Goal: Information Seeking & Learning: Learn about a topic

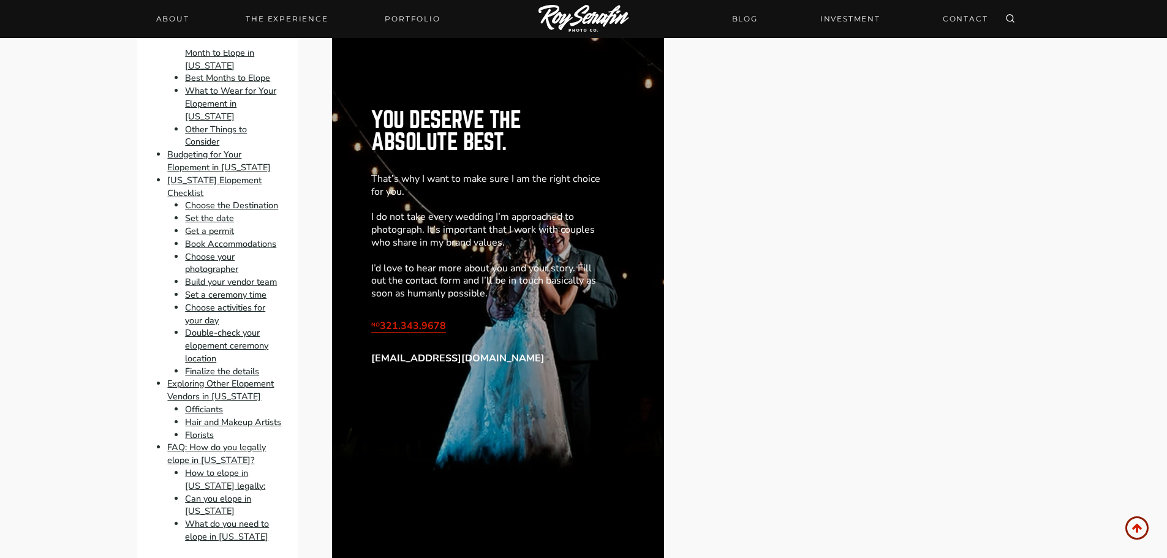
scroll to position [8025, 0]
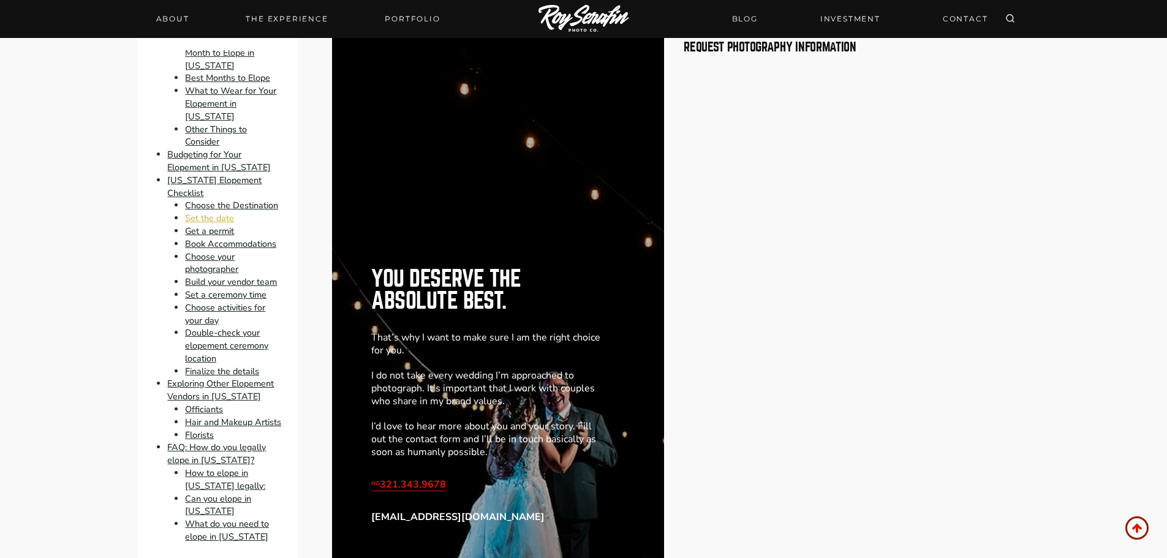
click at [189, 212] on link "Set the date" at bounding box center [209, 218] width 49 height 12
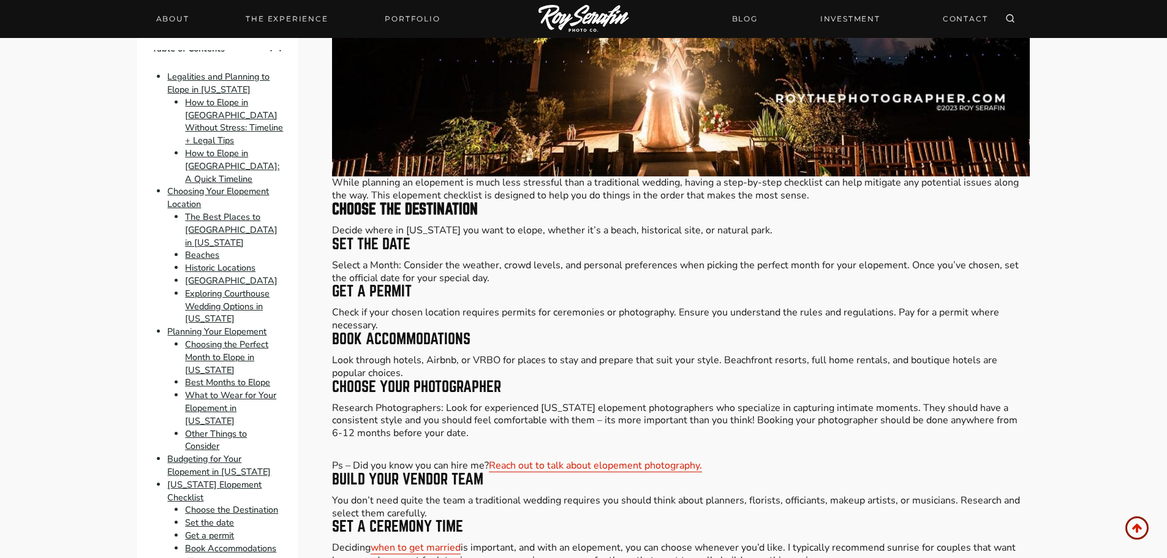
scroll to position [47, 0]
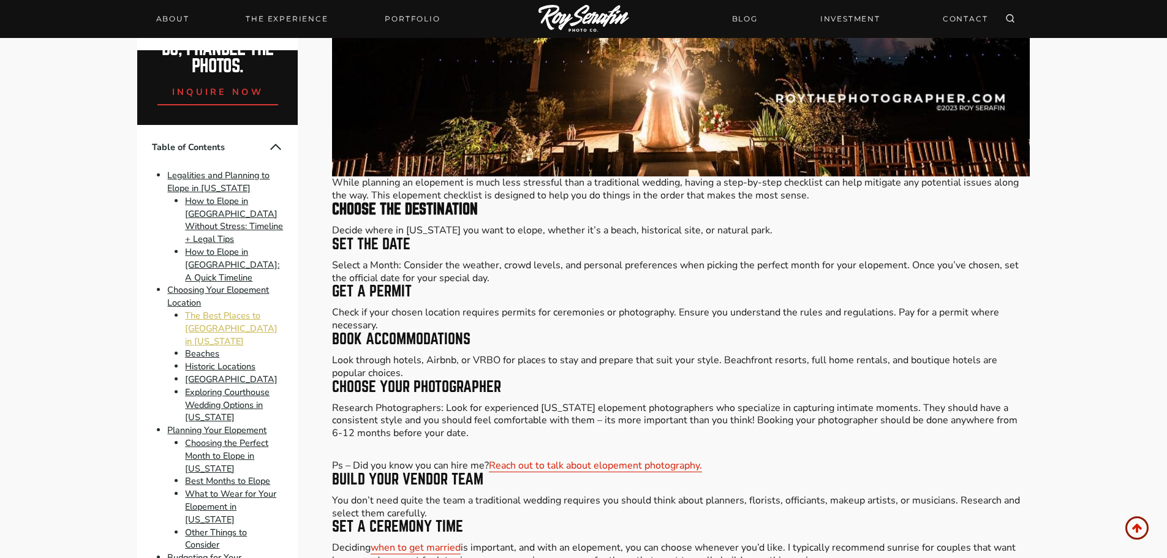
click at [224, 309] on link "The Best Places to [GEOGRAPHIC_DATA] in [US_STATE]" at bounding box center [231, 328] width 93 height 38
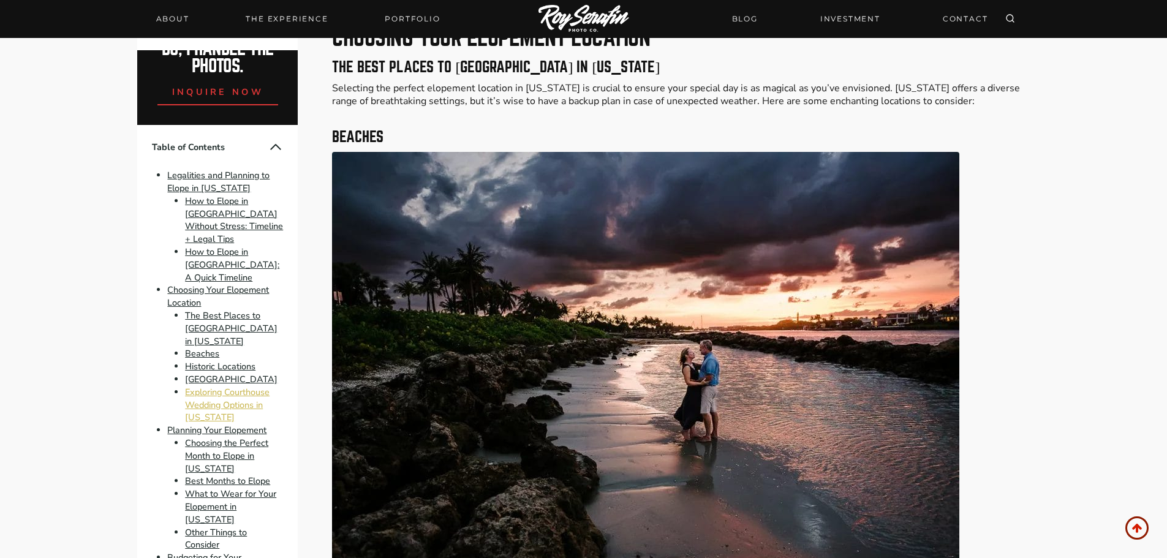
scroll to position [1690, 0]
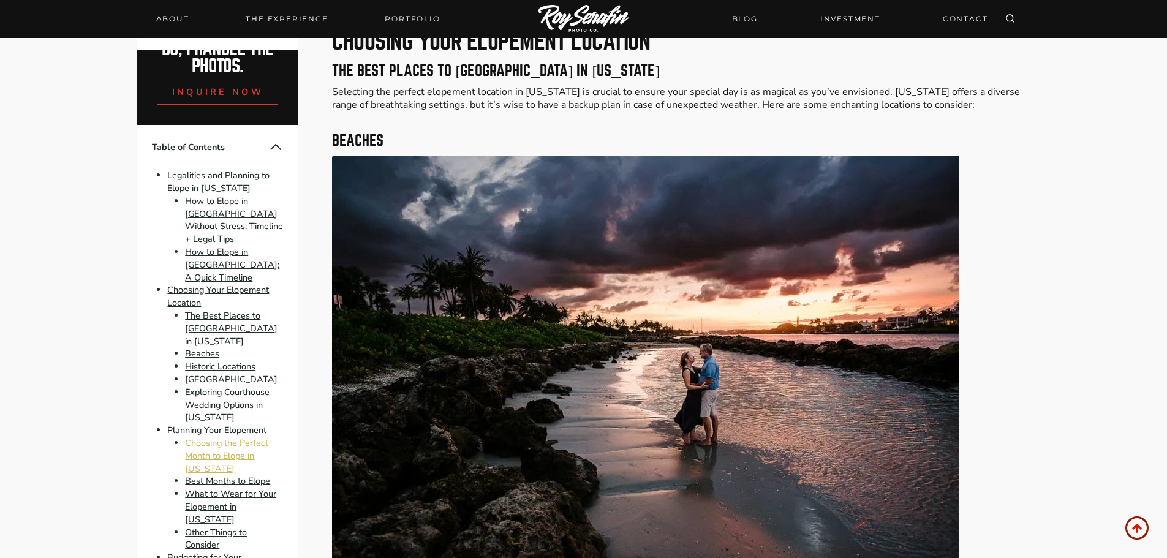
click at [229, 437] on link "Choosing the Perfect Month to Elope in [US_STATE]" at bounding box center [226, 456] width 83 height 38
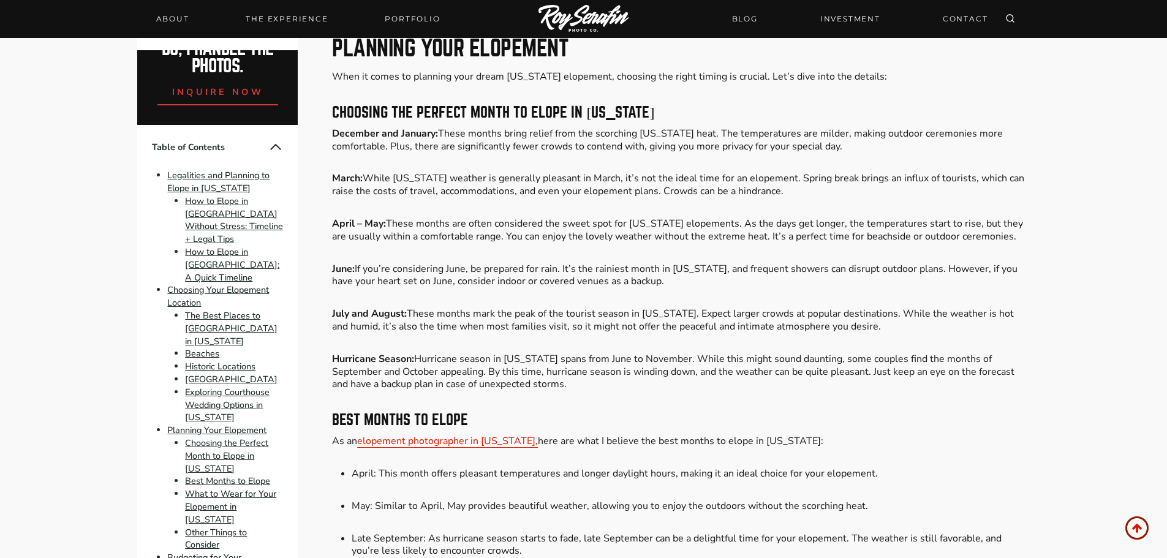
scroll to position [3607, 0]
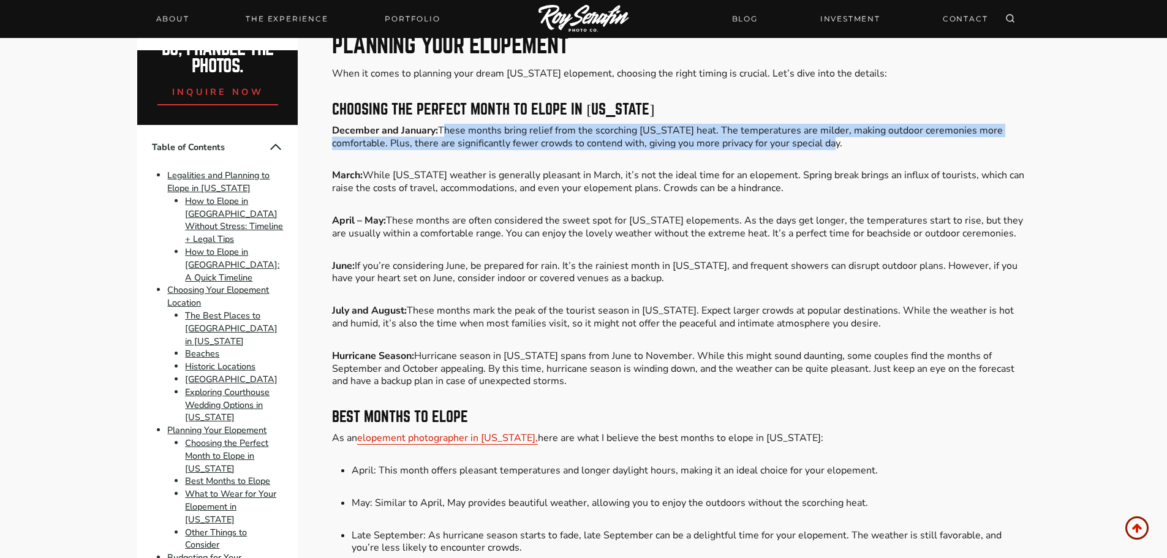
drag, startPoint x: 444, startPoint y: 64, endPoint x: 856, endPoint y: 81, distance: 412.6
click at [856, 124] on p "December and January: These months bring relief from the scorching [US_STATE] h…" at bounding box center [680, 137] width 697 height 26
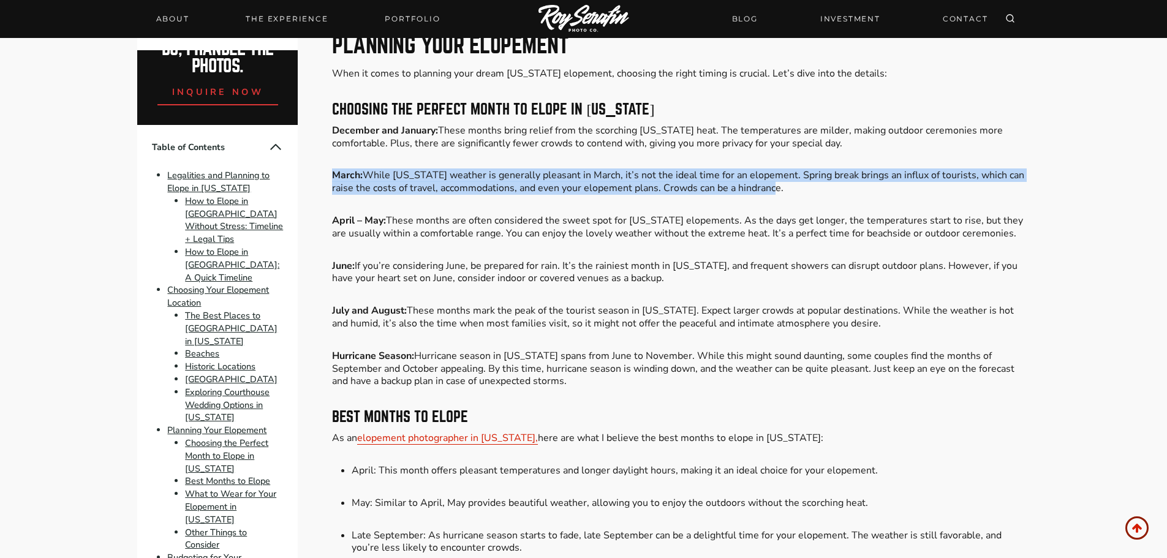
drag, startPoint x: 764, startPoint y: 125, endPoint x: 335, endPoint y: 96, distance: 429.8
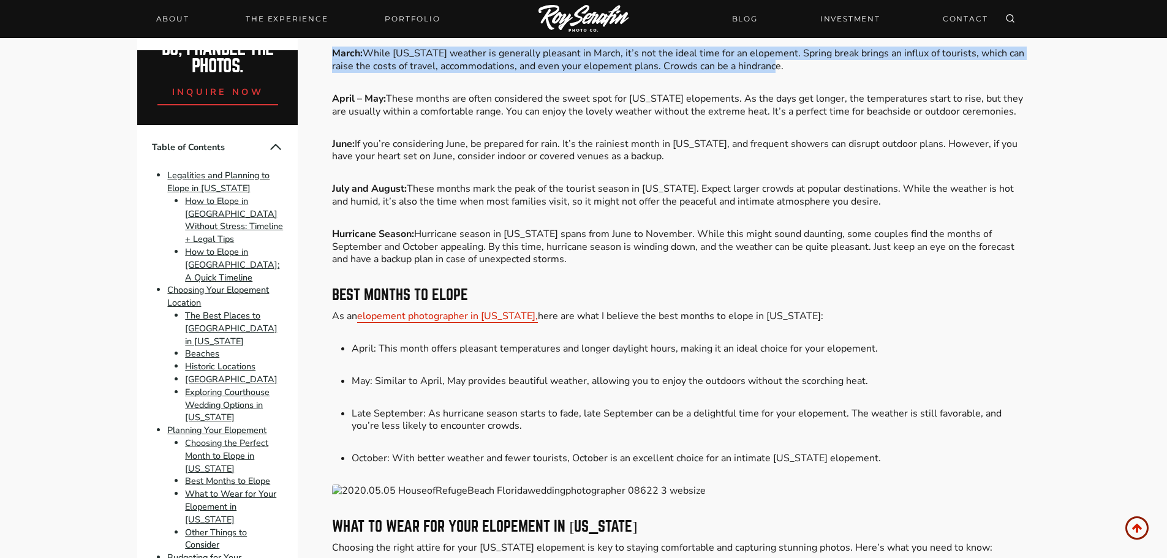
scroll to position [3730, 0]
drag, startPoint x: 712, startPoint y: 423, endPoint x: 662, endPoint y: 389, distance: 60.5
drag, startPoint x: 701, startPoint y: 429, endPoint x: 401, endPoint y: 428, distance: 300.2
click at [401, 484] on img at bounding box center [680, 490] width 697 height 13
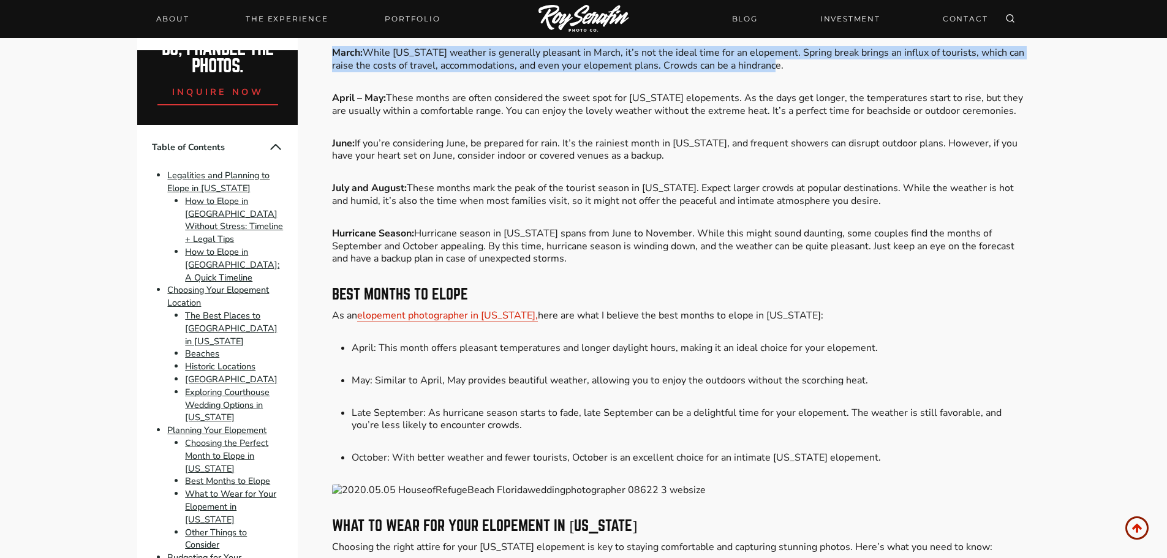
drag, startPoint x: 400, startPoint y: 431, endPoint x: 568, endPoint y: 416, distance: 168.5
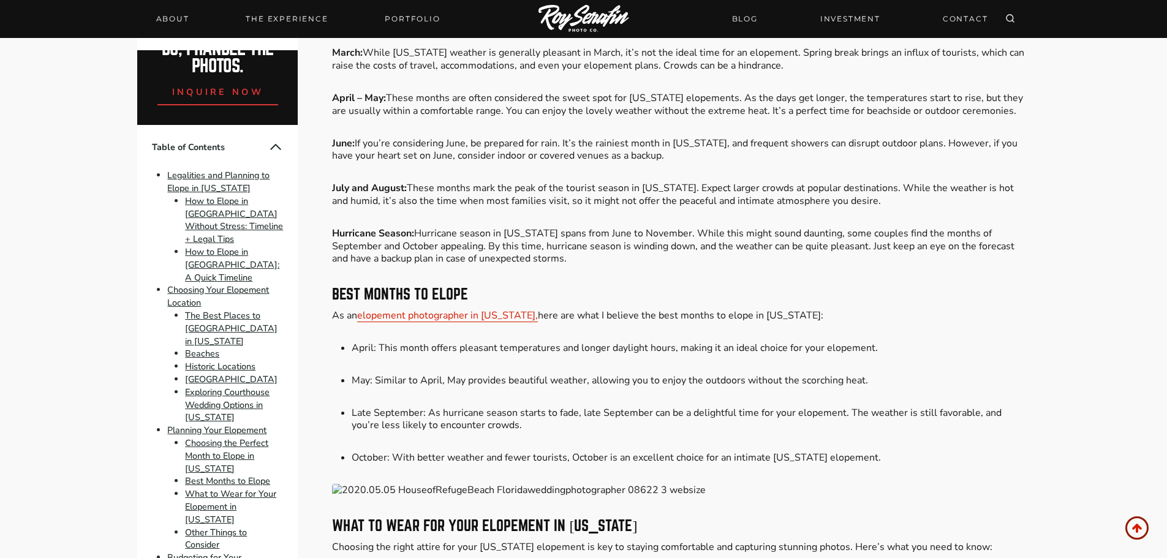
click at [488, 451] on li "October: With better weather and fewer tourists, October is an excellent choice…" at bounding box center [691, 457] width 678 height 13
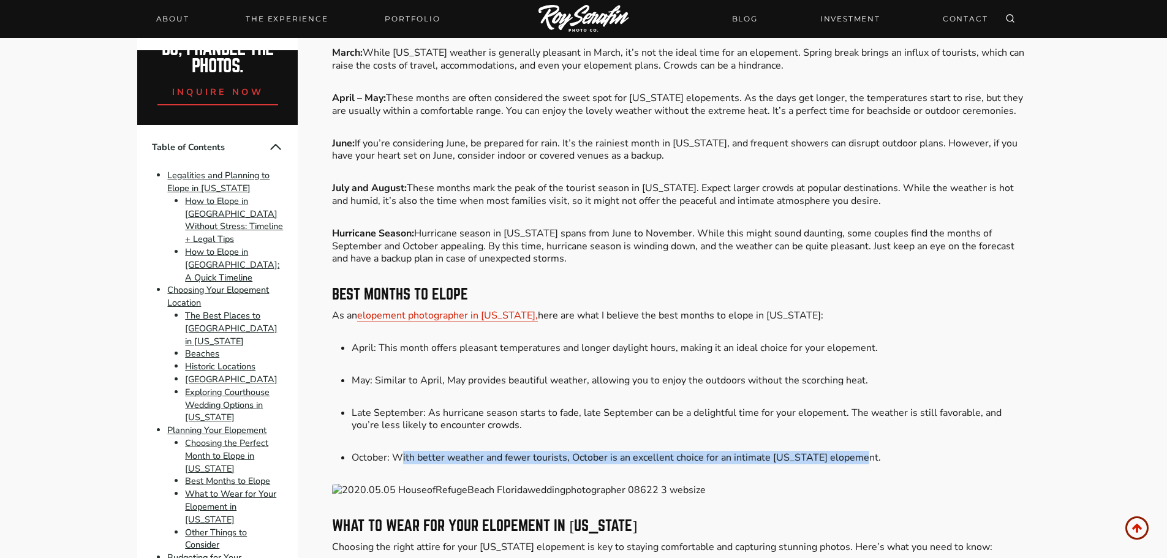
drag, startPoint x: 408, startPoint y: 389, endPoint x: 894, endPoint y: 377, distance: 486.0
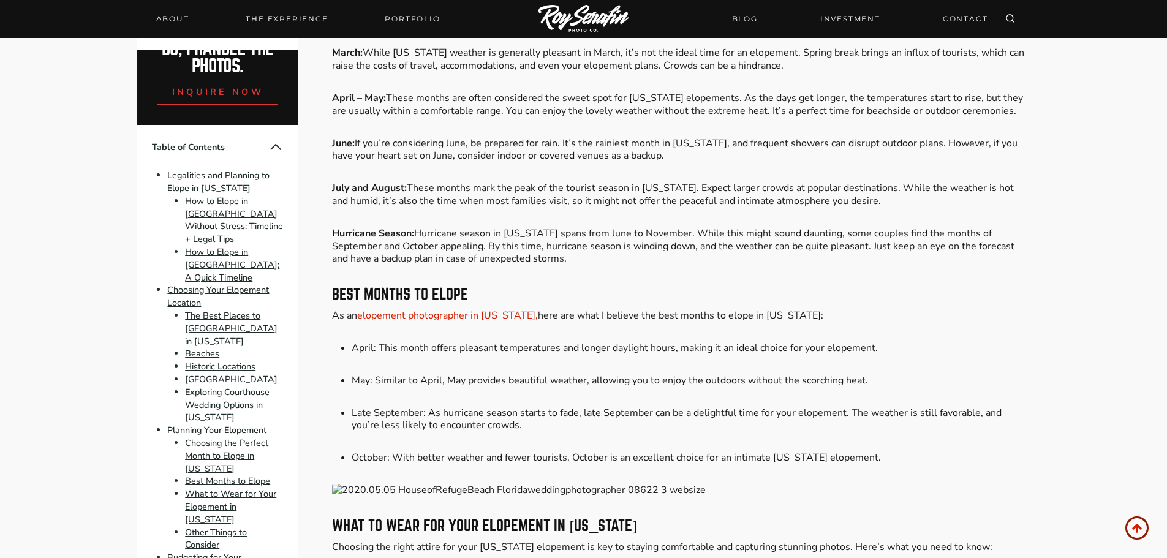
click at [865, 407] on li "Late September: As hurricane season starts to fade, late September can be a del…" at bounding box center [691, 420] width 678 height 26
click at [520, 374] on li "May: Similar to April, May provides beautiful weather, allowing you to enjoy th…" at bounding box center [691, 380] width 678 height 13
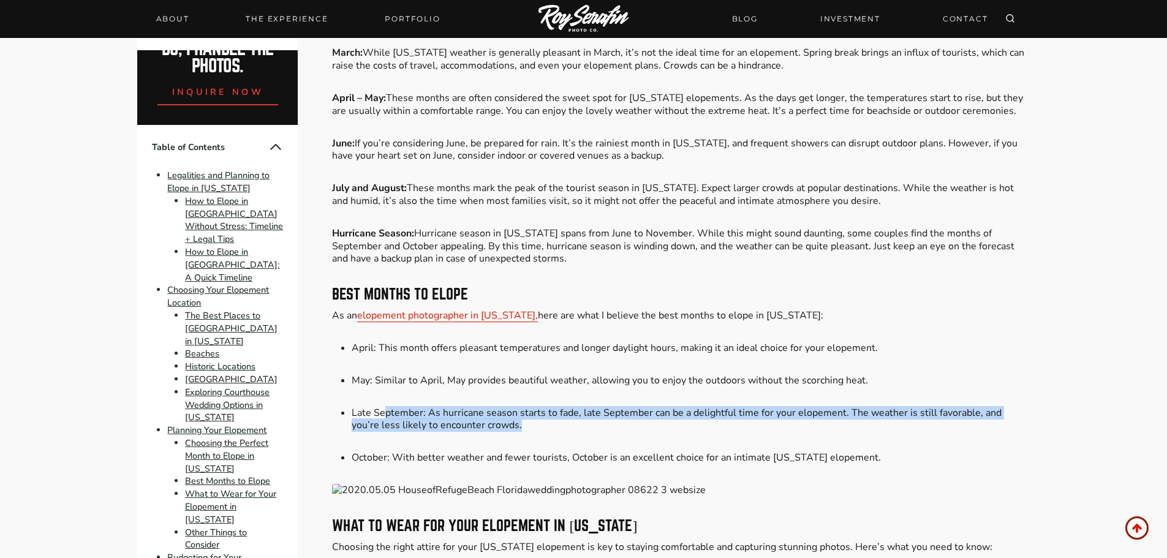
drag, startPoint x: 580, startPoint y: 366, endPoint x: 384, endPoint y: 347, distance: 196.3
click at [384, 407] on li "Late September: As hurricane season starts to fade, late September can be a del…" at bounding box center [691, 420] width 678 height 26
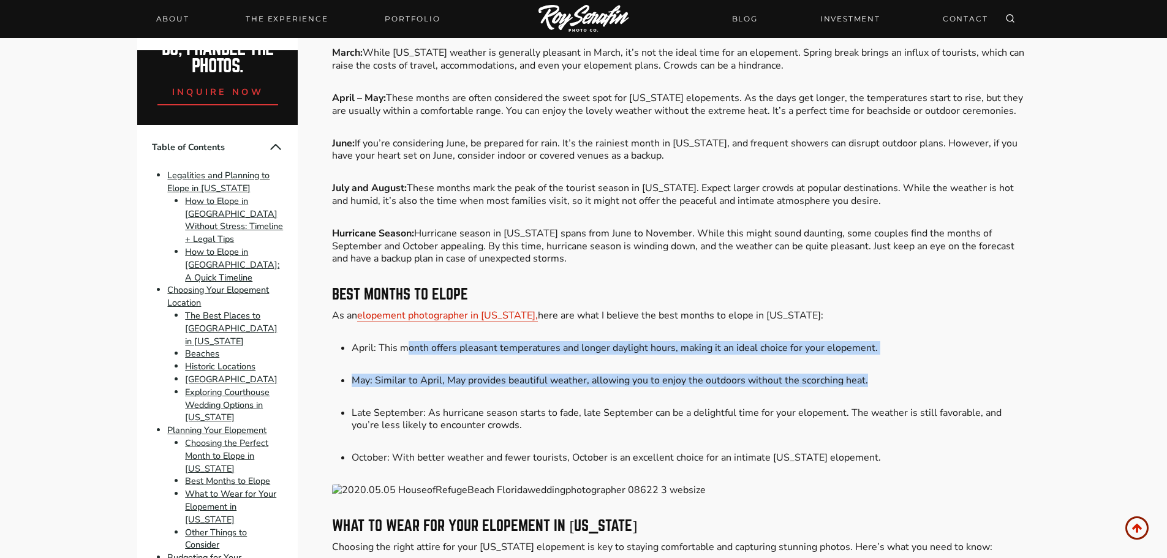
drag, startPoint x: 404, startPoint y: 284, endPoint x: 899, endPoint y: 310, distance: 495.7
click at [899, 374] on li "May: Similar to April, May provides beautiful weather, allowing you to enjoy th…" at bounding box center [691, 380] width 678 height 13
